Goal: Task Accomplishment & Management: Manage account settings

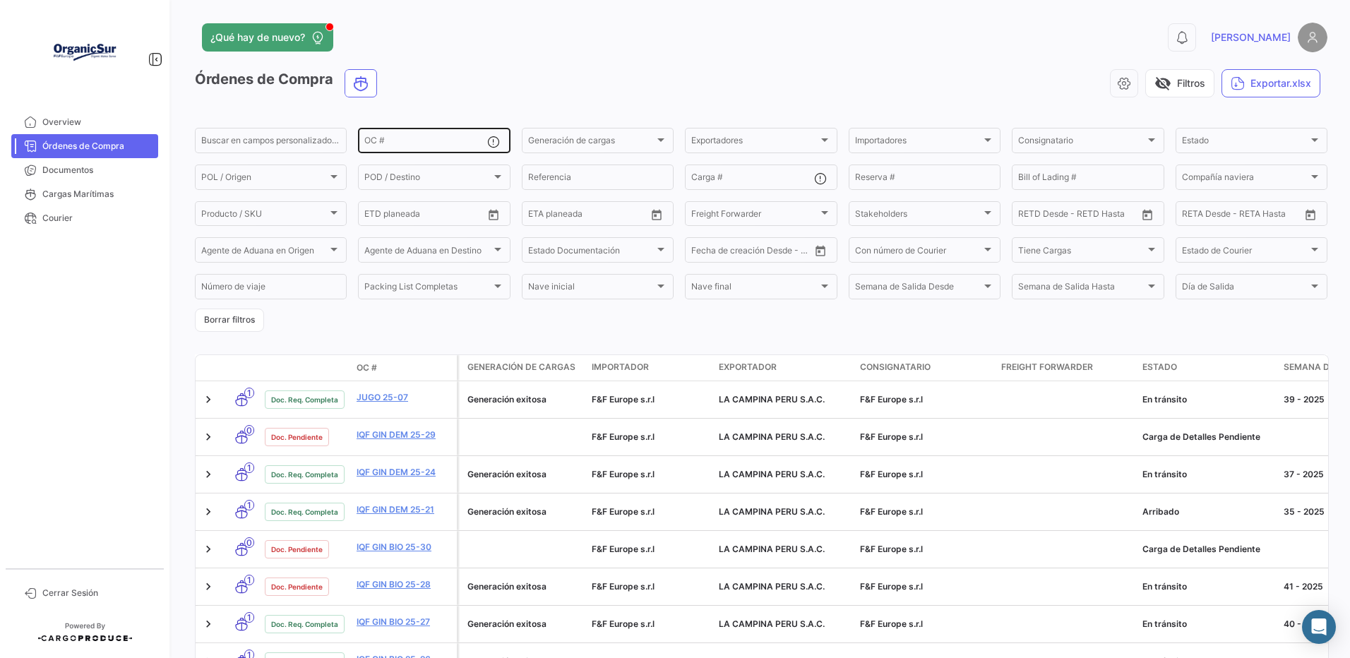
click at [422, 148] on input "OC #" at bounding box center [425, 143] width 122 height 10
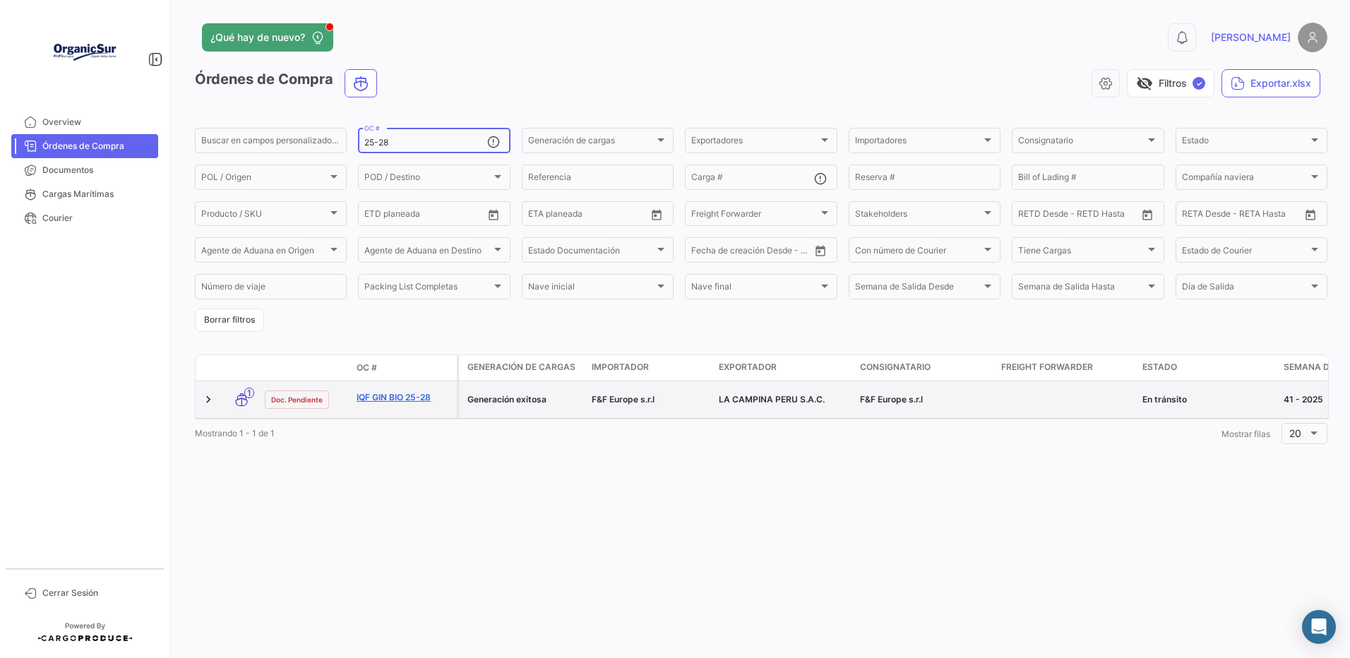
type input "25-28"
click at [408, 401] on link "IQF GIN BIO 25-28" at bounding box center [404, 397] width 95 height 13
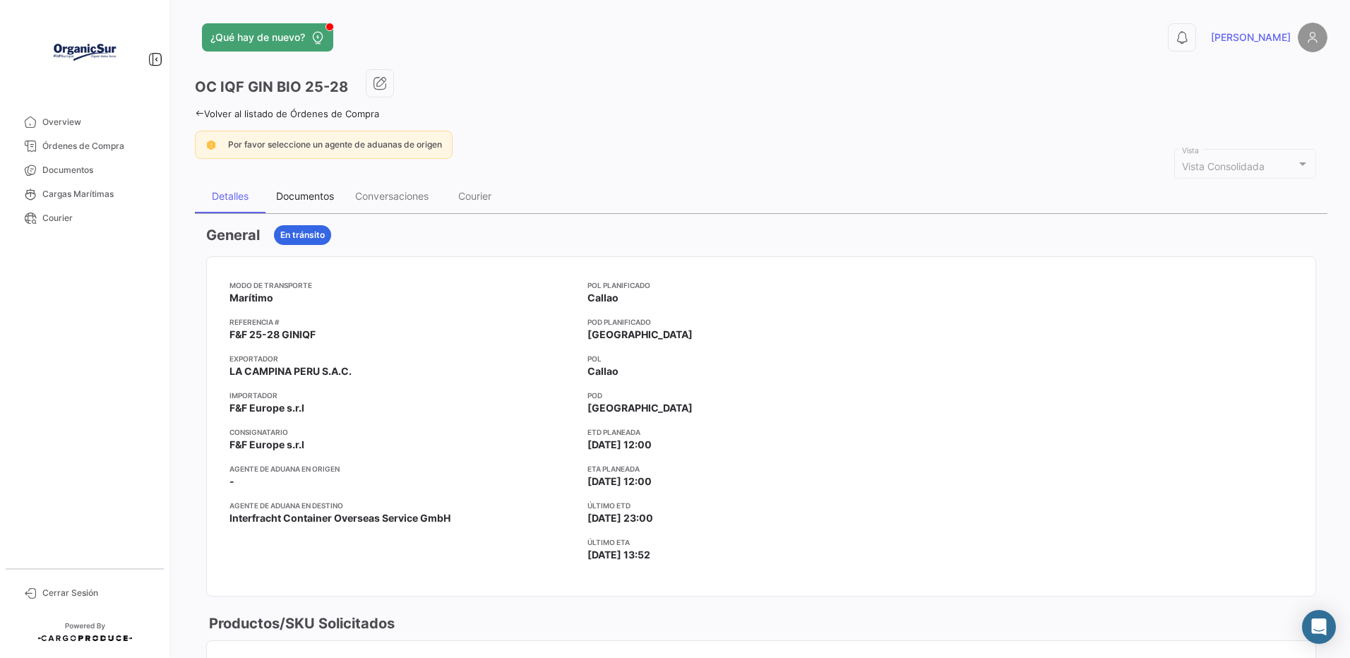
click at [314, 206] on div "Documentos" at bounding box center [305, 196] width 79 height 34
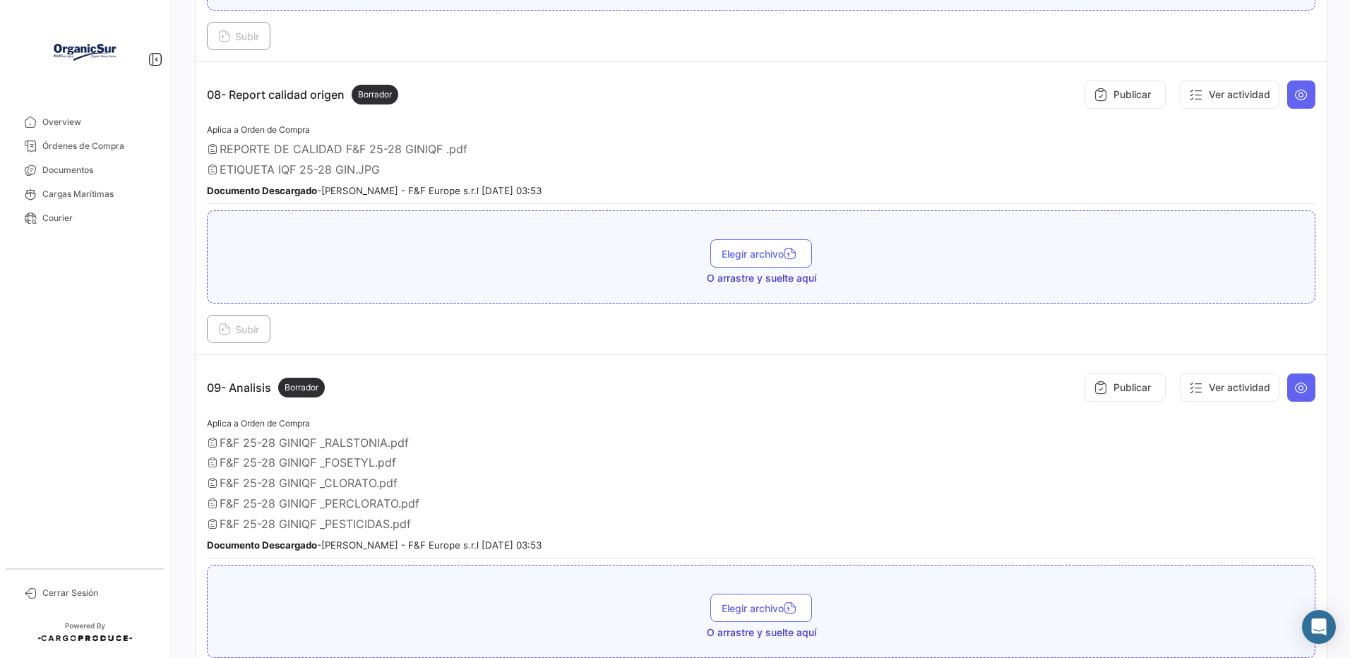
scroll to position [2096, 0]
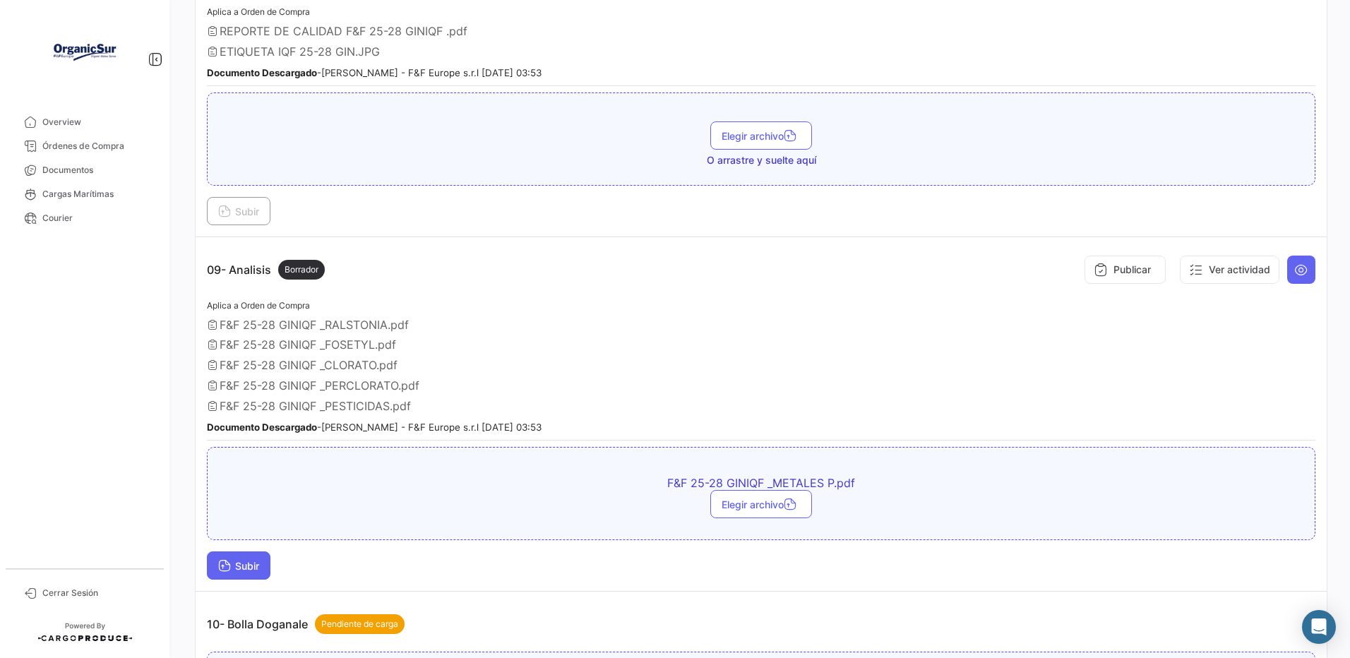
click at [255, 592] on td "09- Analisis Borrador Publicar Ver actividad Aplica a Orden de Compra F&F 25-28…" at bounding box center [761, 414] width 1131 height 355
click at [254, 572] on span "Subir" at bounding box center [238, 566] width 41 height 12
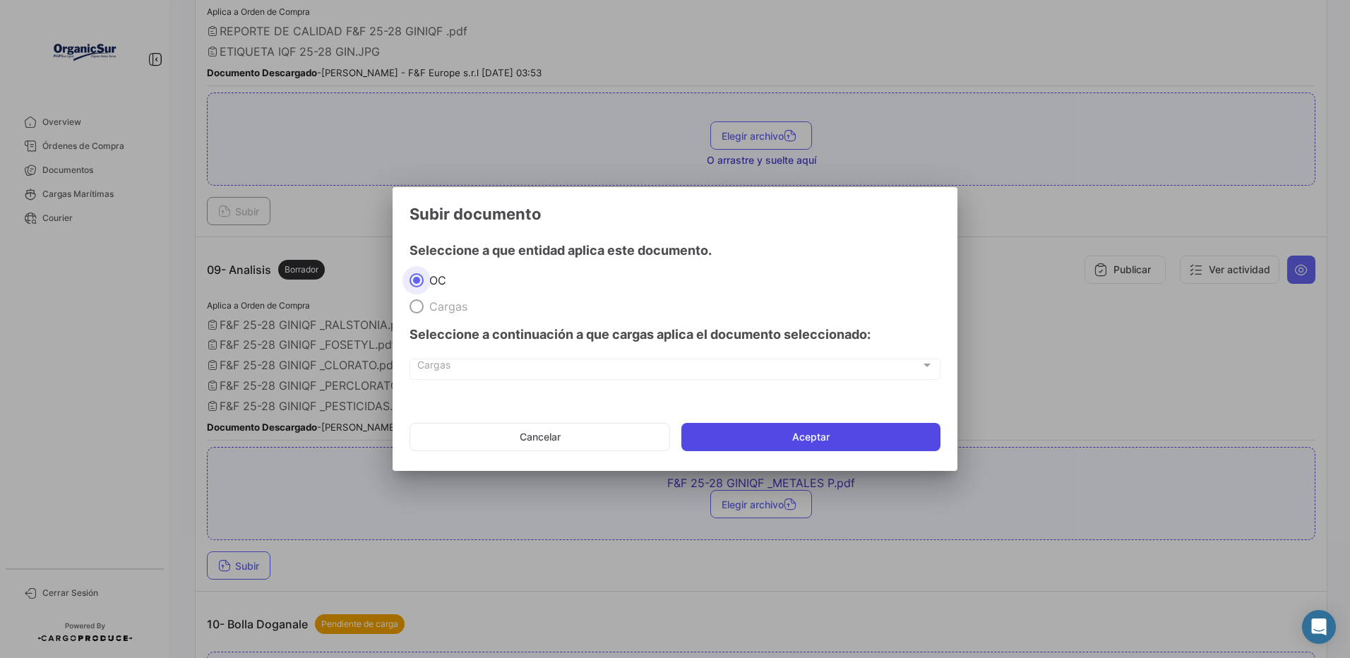
click at [788, 438] on button "Aceptar" at bounding box center [811, 437] width 259 height 28
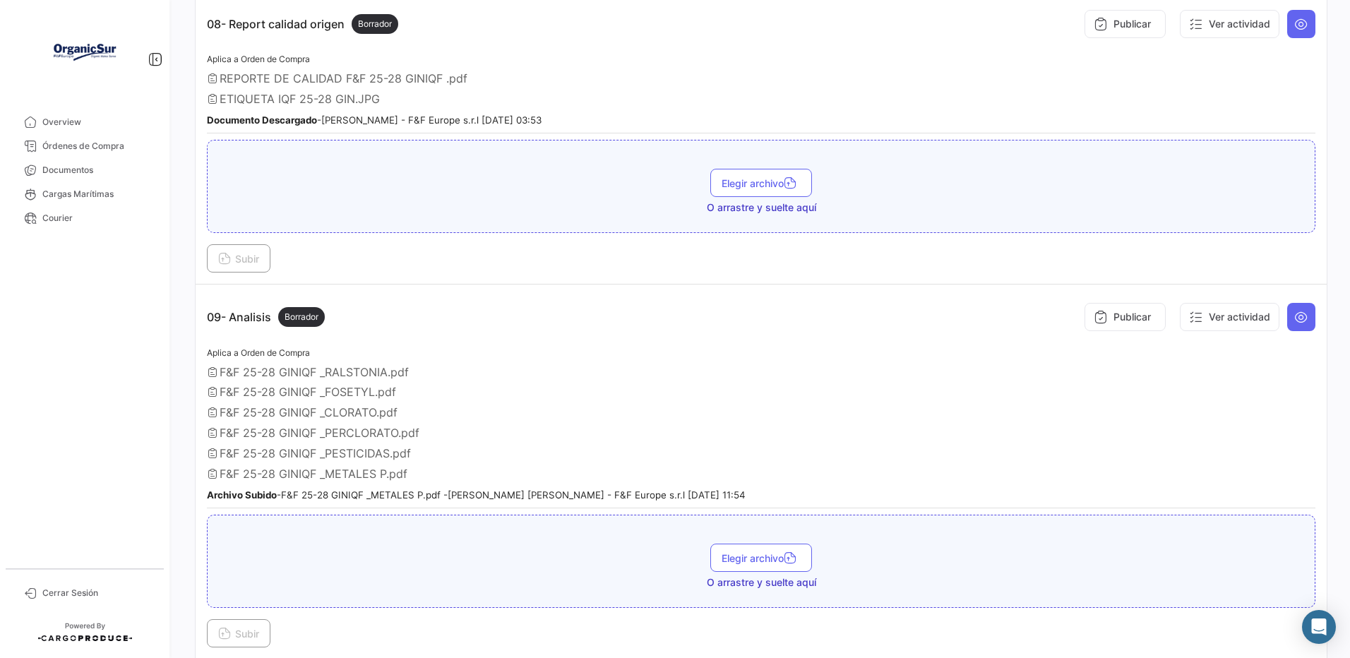
scroll to position [2166, 0]
